Goal: Task Accomplishment & Management: Use online tool/utility

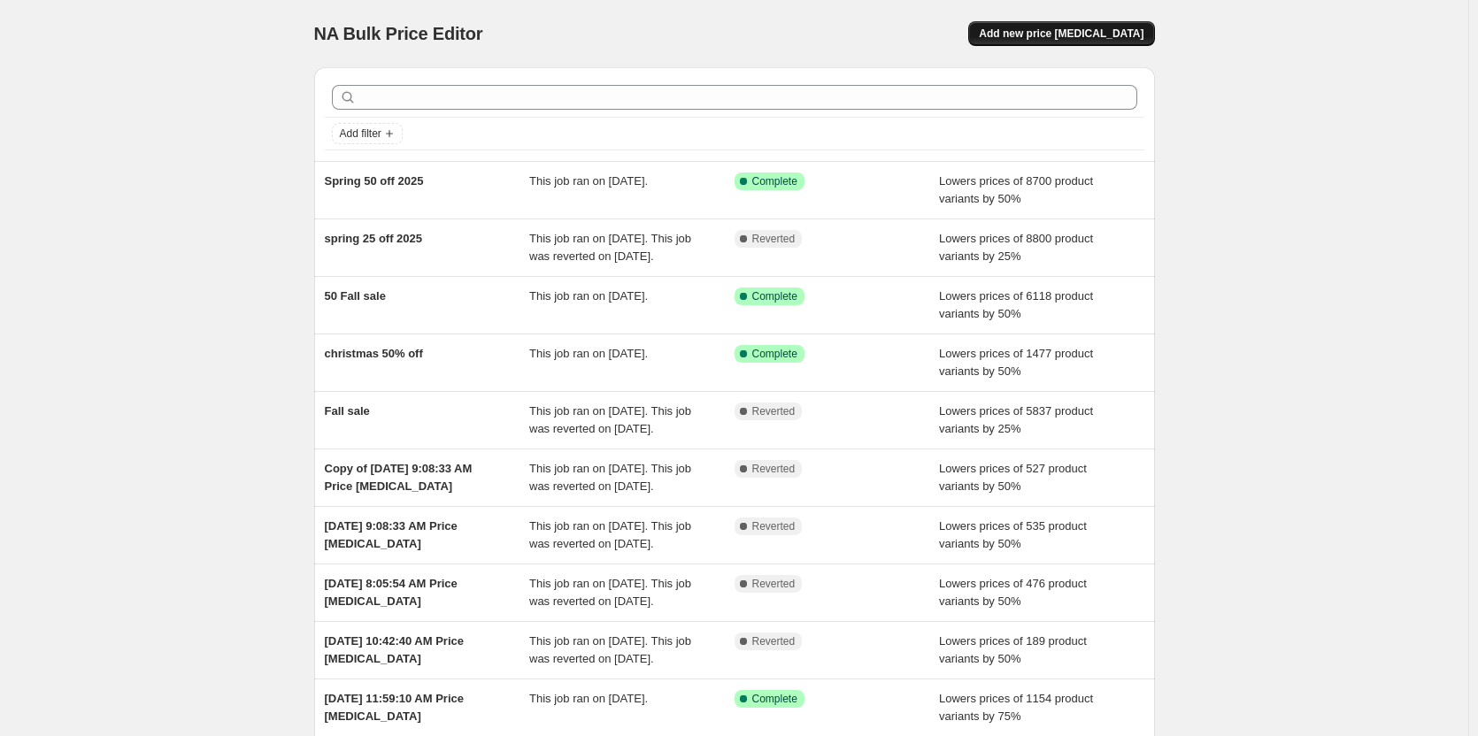
click at [1070, 31] on span "Add new price [MEDICAL_DATA]" at bounding box center [1061, 34] width 165 height 14
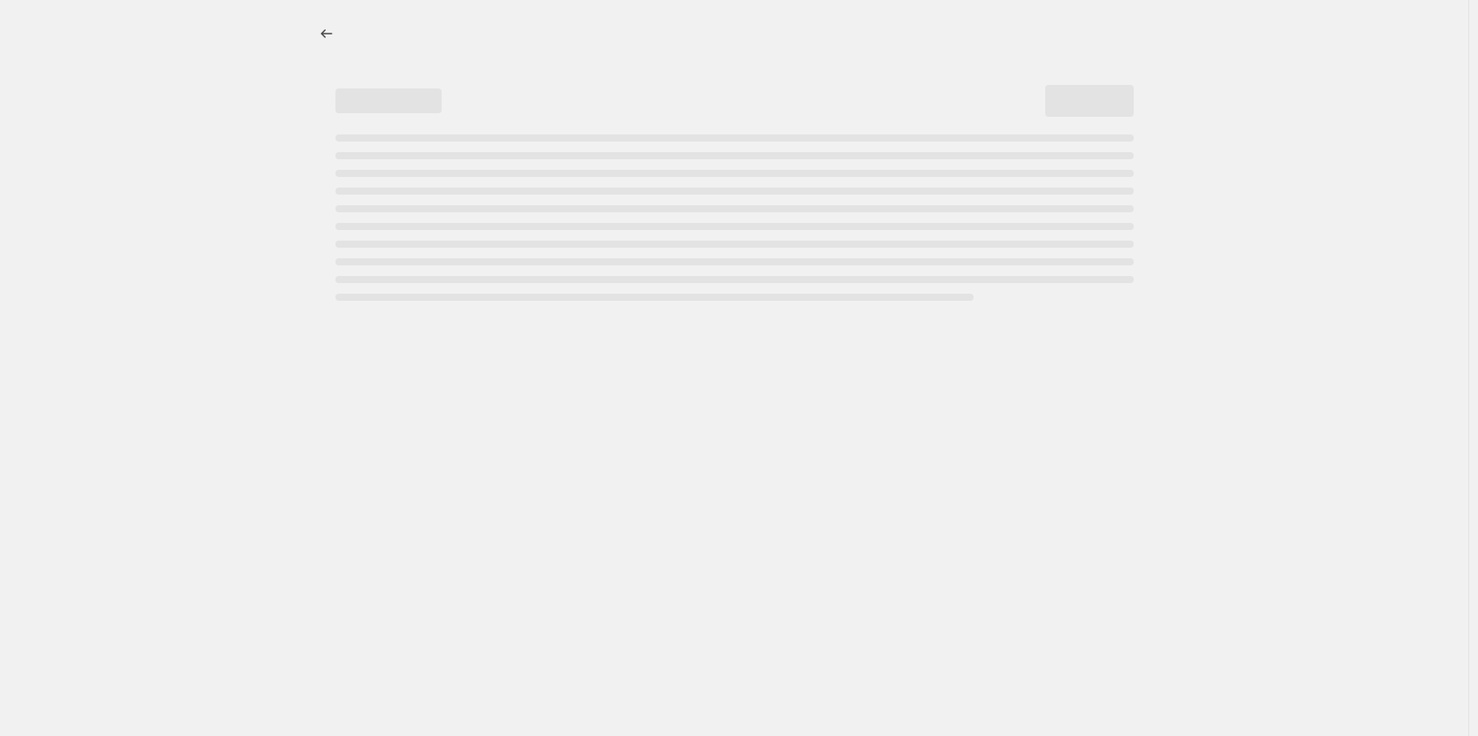
select select "percentage"
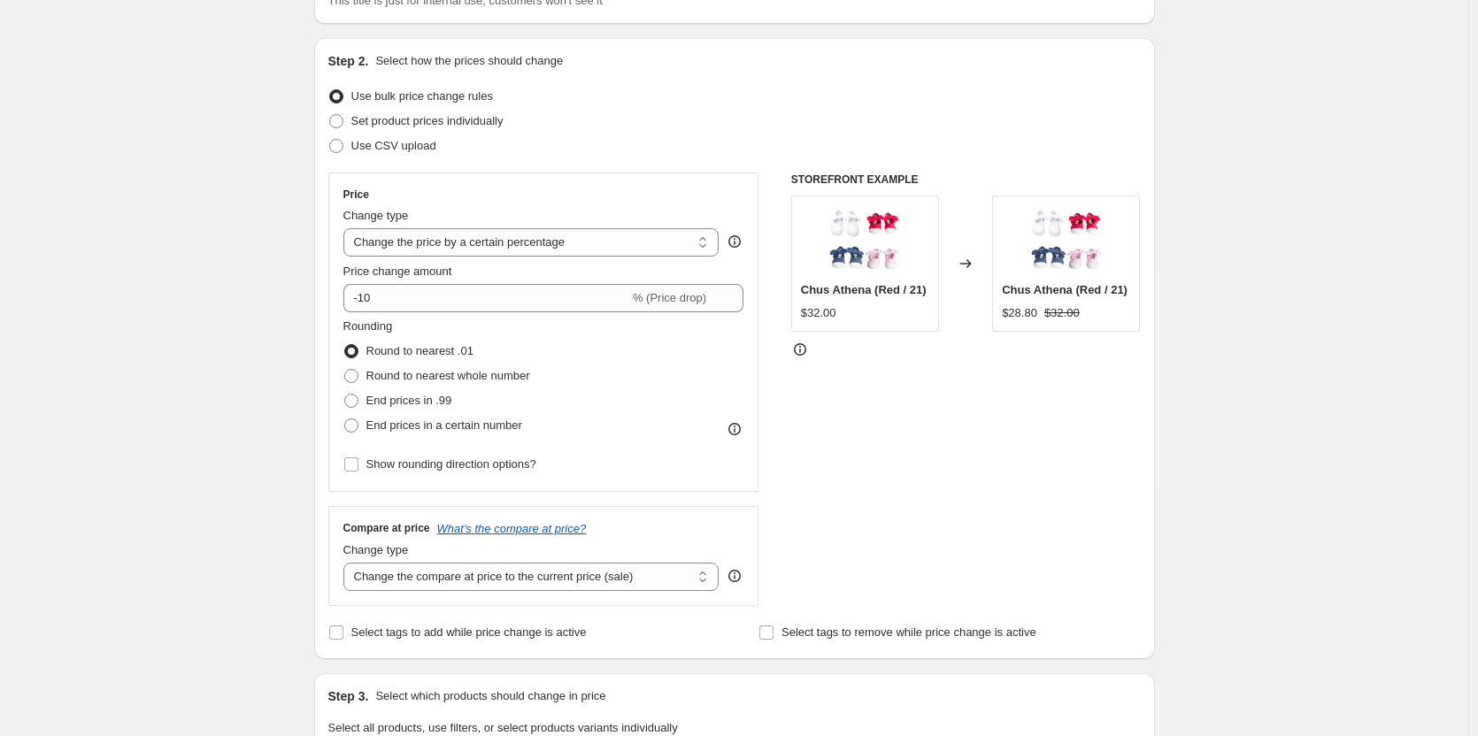
scroll to position [177, 0]
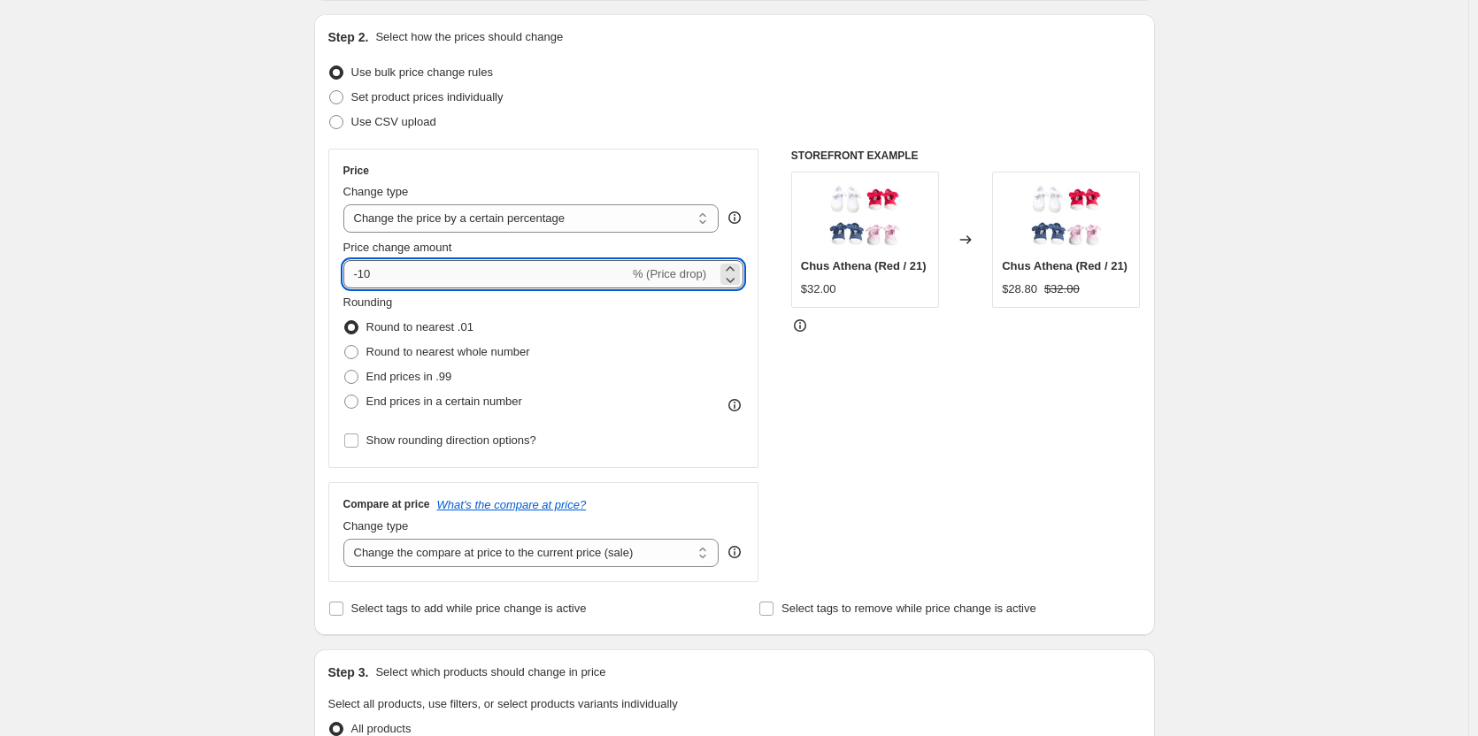
drag, startPoint x: 392, startPoint y: 266, endPoint x: 366, endPoint y: 273, distance: 27.5
click at [366, 273] on input "-10" at bounding box center [486, 274] width 286 height 28
type input "-25"
click at [609, 363] on div "Rounding Round to nearest .01 Round to nearest whole number End prices in .99 E…" at bounding box center [543, 354] width 401 height 120
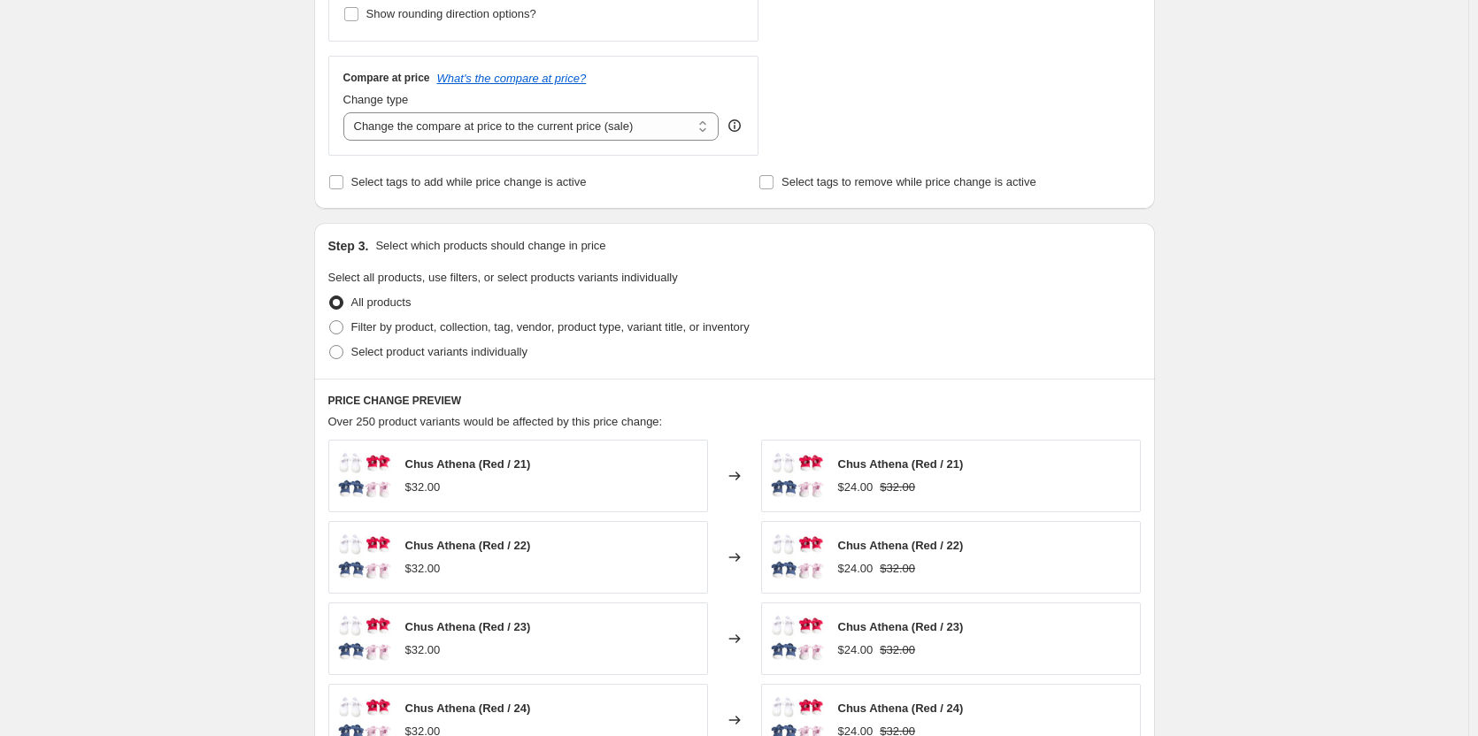
scroll to position [620, 0]
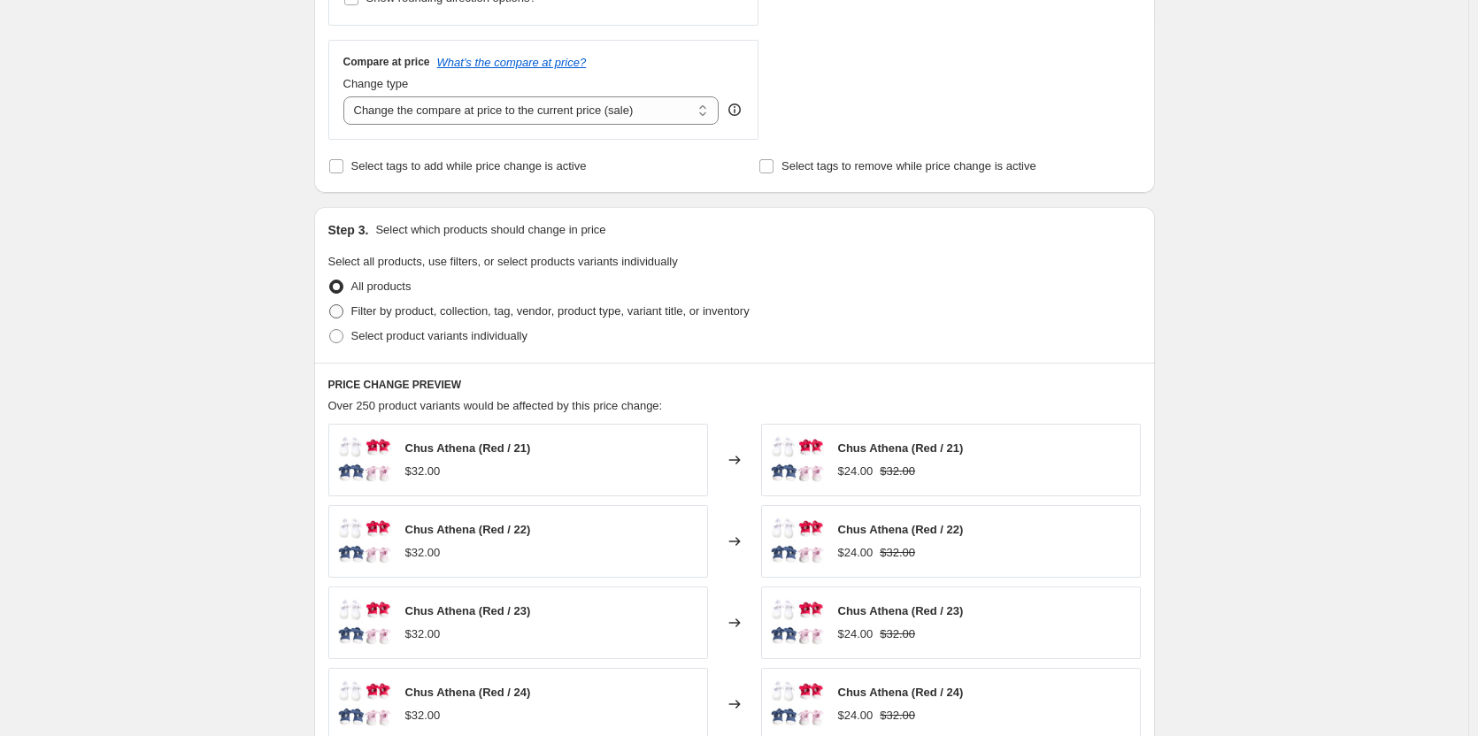
click at [458, 317] on span "Filter by product, collection, tag, vendor, product type, variant title, or inv…" at bounding box center [550, 310] width 398 height 13
click at [330, 305] on input "Filter by product, collection, tag, vendor, product type, variant title, or inv…" at bounding box center [329, 304] width 1 height 1
radio input "true"
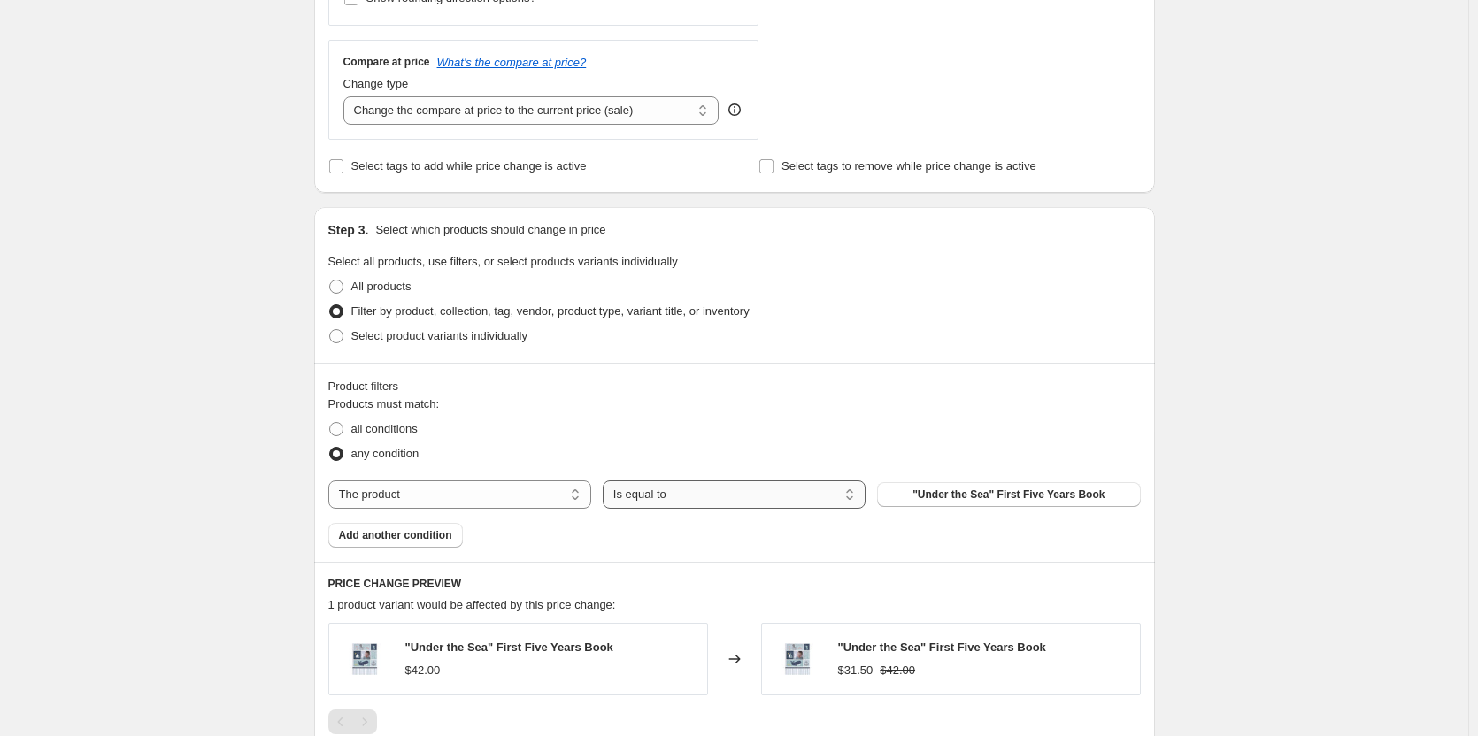
click at [728, 495] on select "Is equal to Is not equal to" at bounding box center [734, 495] width 263 height 28
click at [551, 497] on select "The product The product's collection The product's tag The product's vendor The…" at bounding box center [459, 495] width 263 height 28
select select "collection"
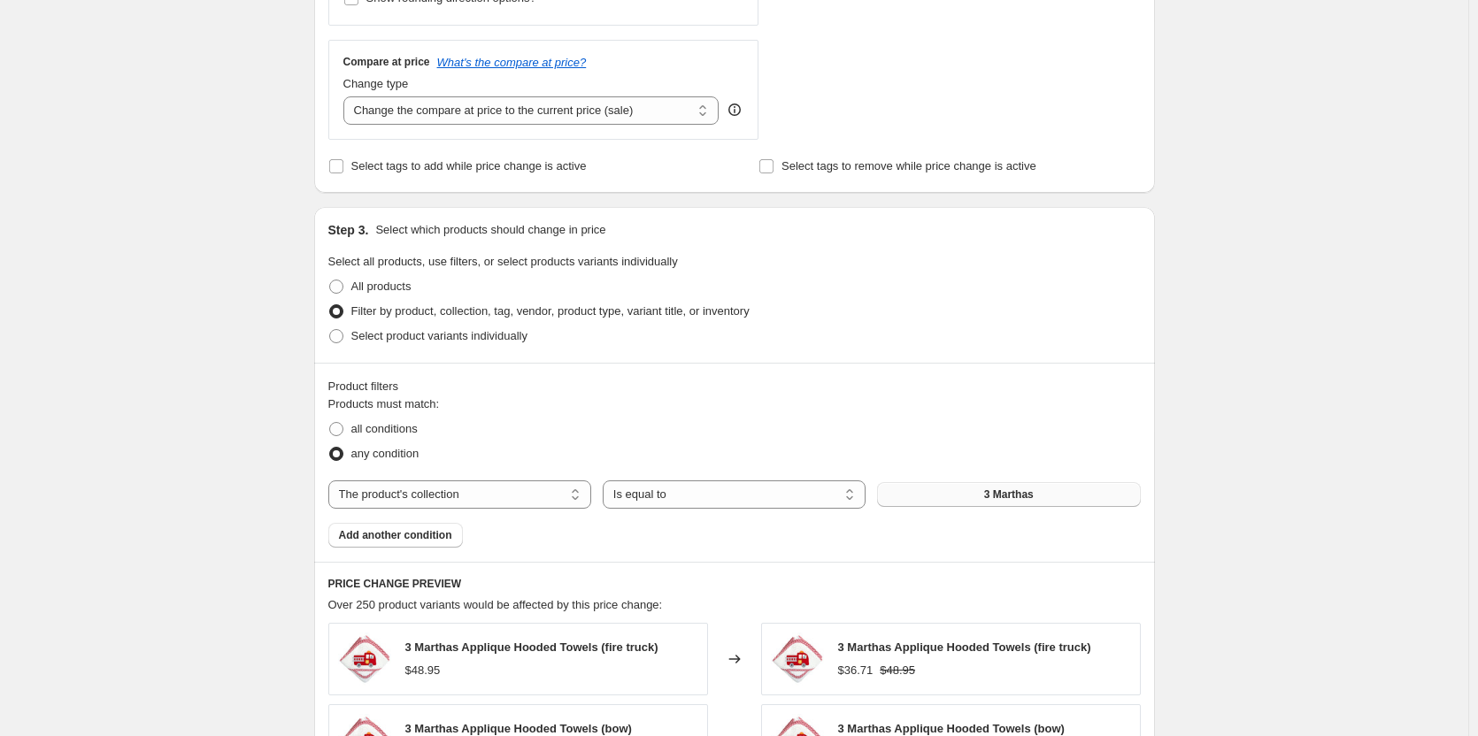
click at [980, 492] on button "3 Marthas" at bounding box center [1008, 494] width 263 height 25
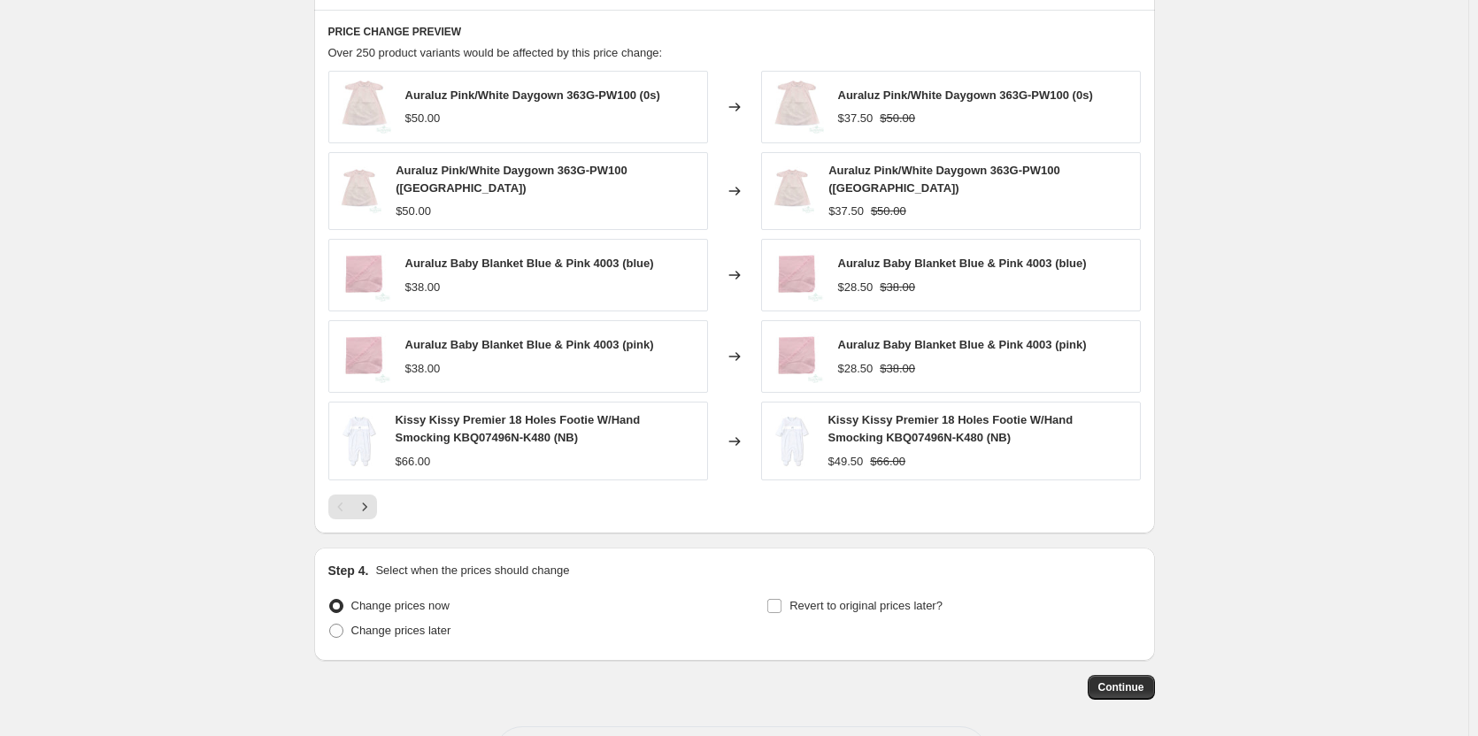
scroll to position [1238, 0]
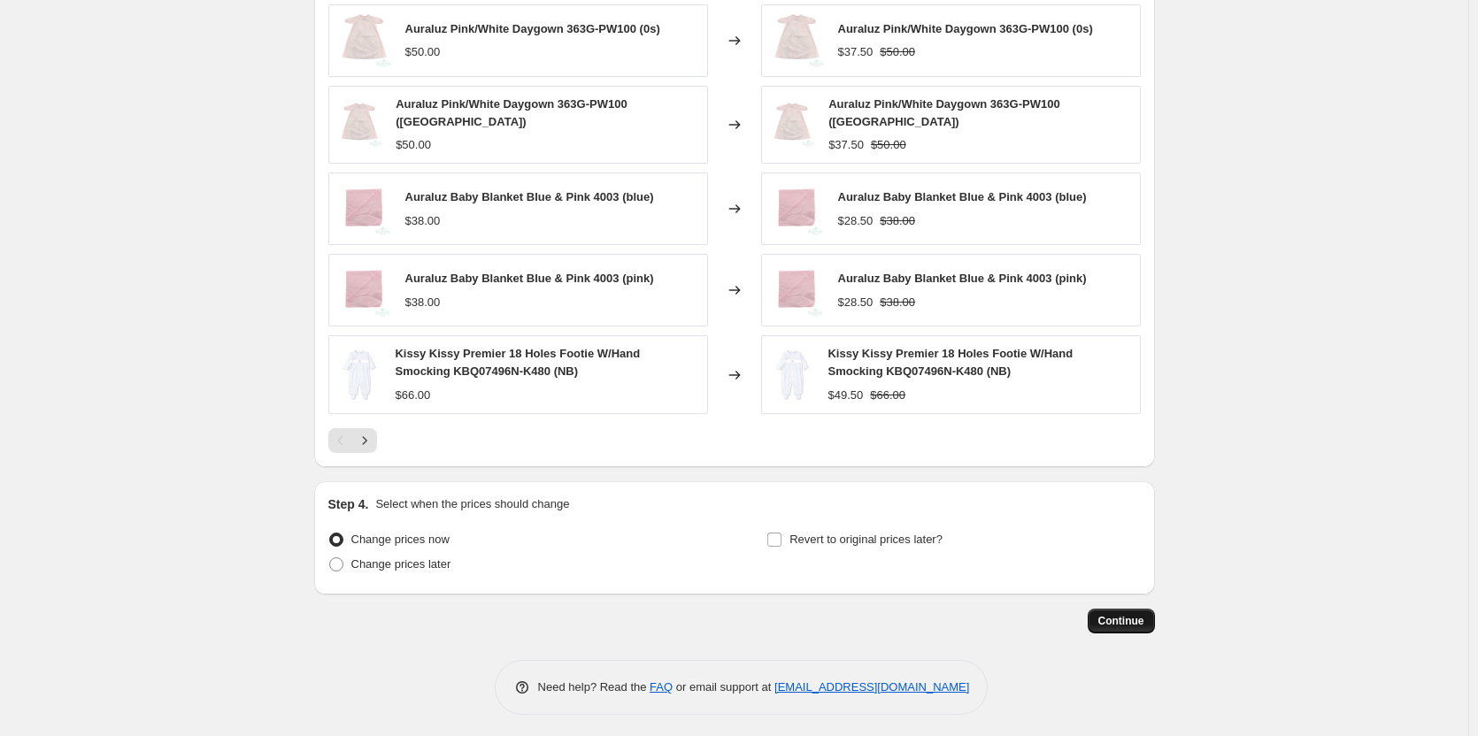
click at [1143, 621] on span "Continue" at bounding box center [1121, 621] width 46 height 14
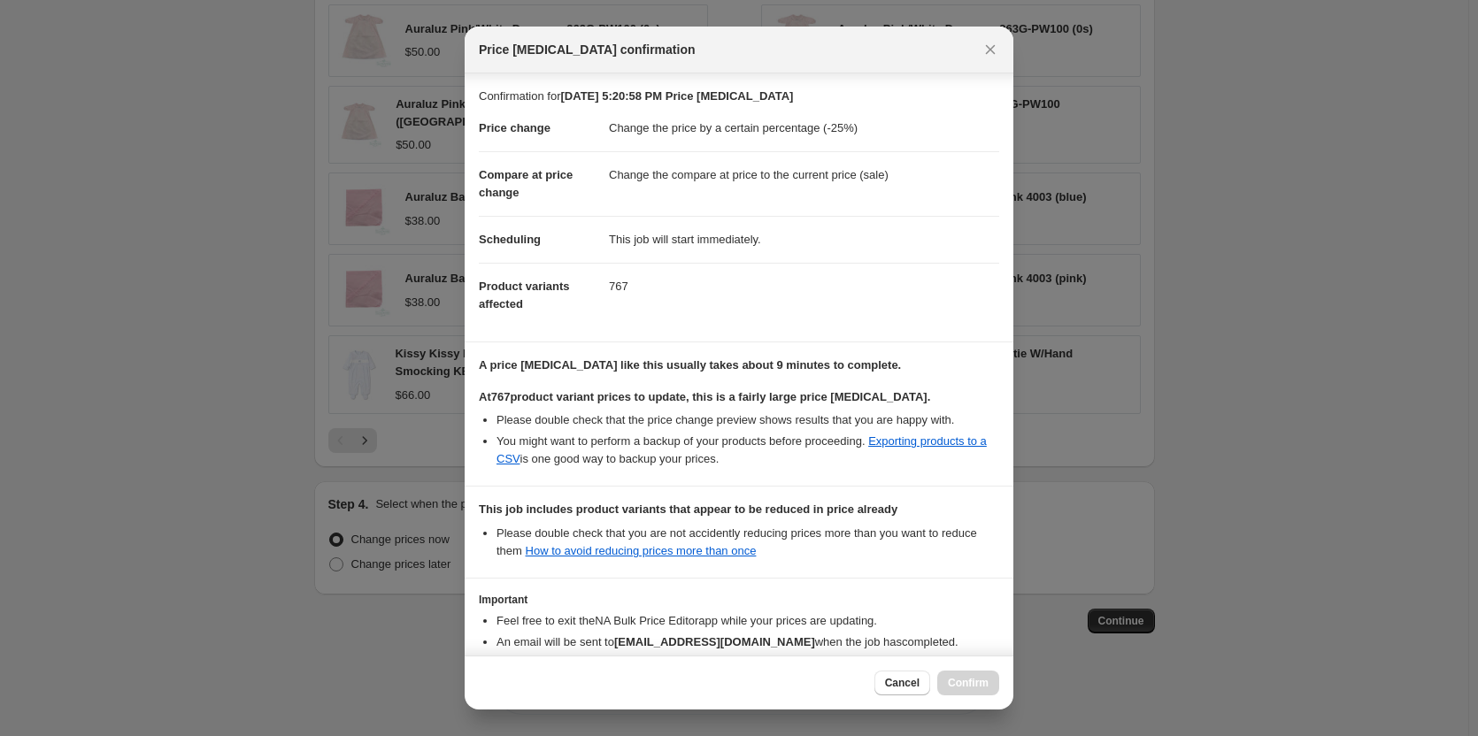
scroll to position [106, 0]
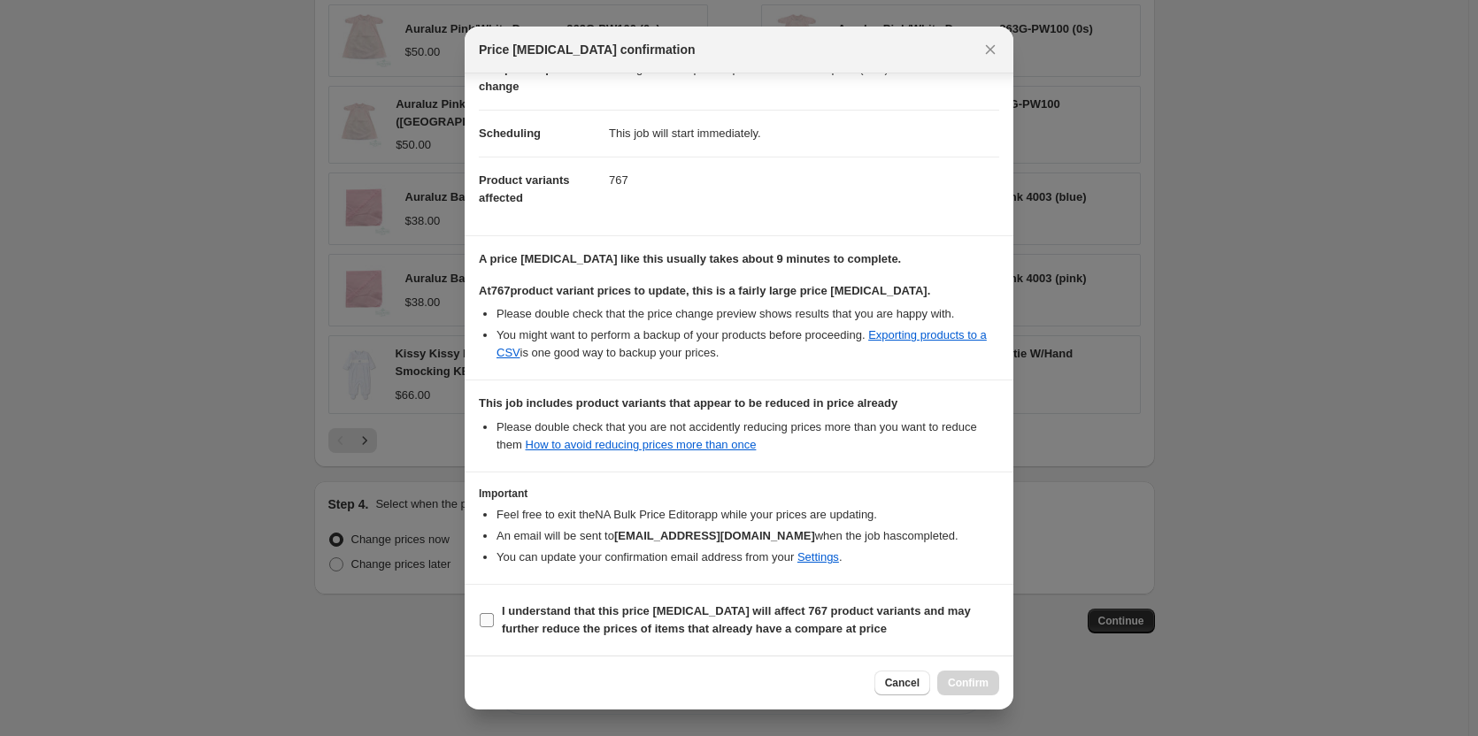
click at [489, 613] on input "I understand that this price [MEDICAL_DATA] will affect 767 product variants an…" at bounding box center [487, 620] width 14 height 14
checkbox input "true"
click at [976, 678] on span "Confirm" at bounding box center [968, 683] width 41 height 14
